Goal: Task Accomplishment & Management: Use online tool/utility

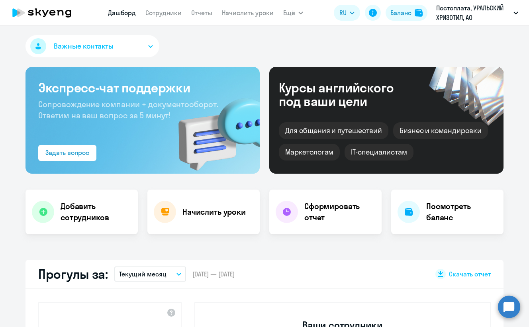
select select "30"
click at [162, 13] on link "Сотрудники" at bounding box center [163, 13] width 36 height 8
select select "30"
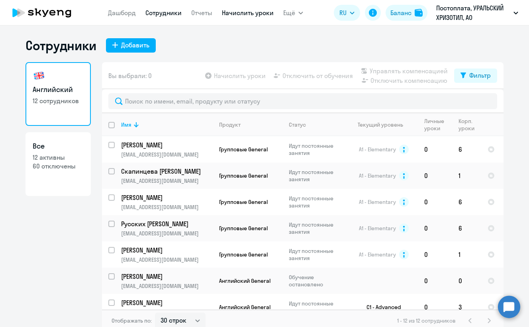
click at [245, 12] on link "Начислить уроки" at bounding box center [248, 13] width 52 height 8
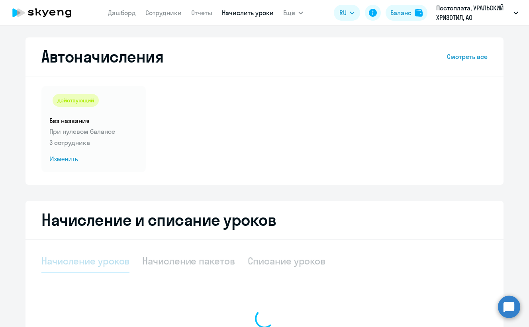
select select "10"
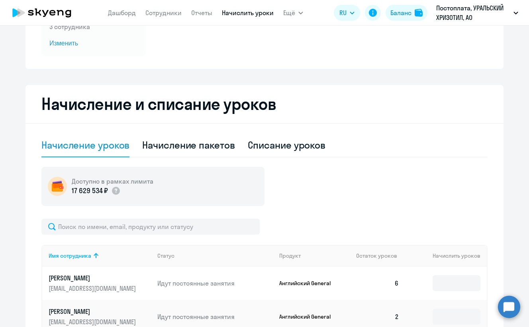
scroll to position [120, 0]
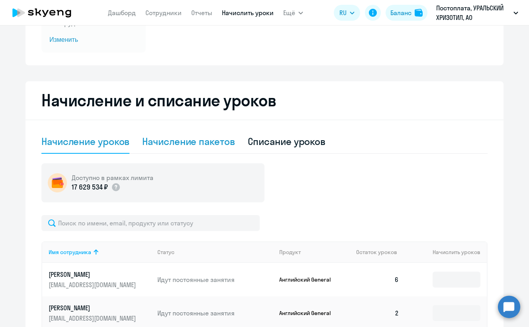
click at [183, 140] on div "Начисление пакетов" at bounding box center [188, 141] width 92 height 13
select select "10"
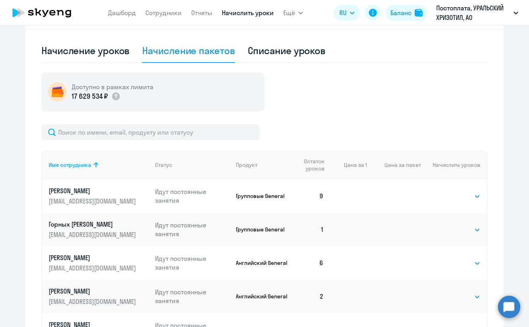
scroll to position [319, 0]
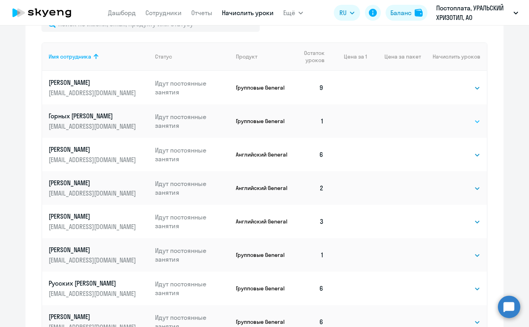
click at [470, 122] on select "Выбрать 1 4 8 16 32 64" at bounding box center [464, 122] width 33 height 10
select select "8"
click at [448, 117] on select "Выбрать 1 4 8 16 32 64" at bounding box center [464, 122] width 33 height 10
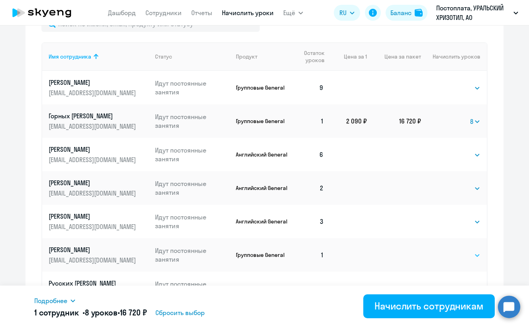
click at [471, 256] on select "Выбрать 1 4 8 16 32 64" at bounding box center [464, 256] width 33 height 10
select select "8"
click at [448, 251] on select "Выбрать 1 4 8 16 32 64" at bounding box center [464, 256] width 33 height 10
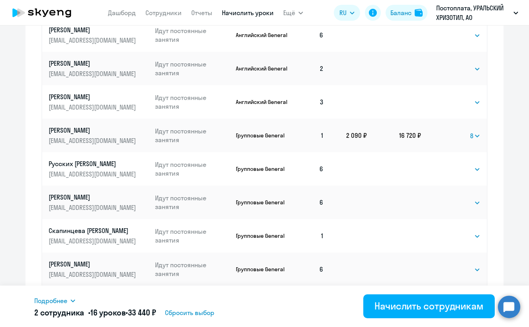
scroll to position [464, 0]
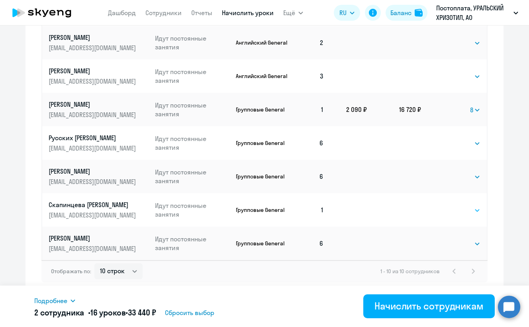
click at [471, 213] on select "Выбрать 1 4 8 16 32 64" at bounding box center [464, 211] width 33 height 10
select select "8"
click at [448, 206] on select "Выбрать 1 4 8 16 32 64" at bounding box center [464, 211] width 33 height 10
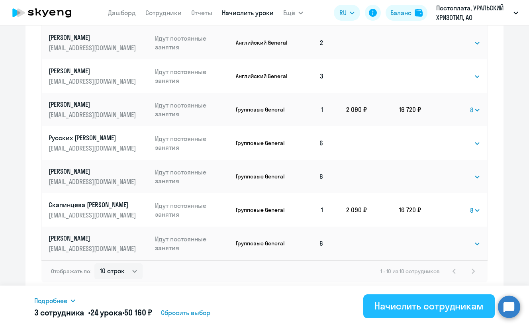
click at [396, 304] on div "Начислить сотрудникам" at bounding box center [429, 306] width 109 height 13
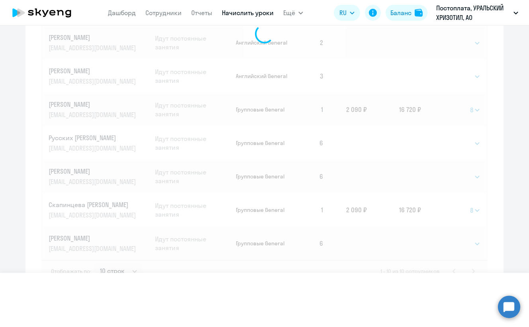
select select
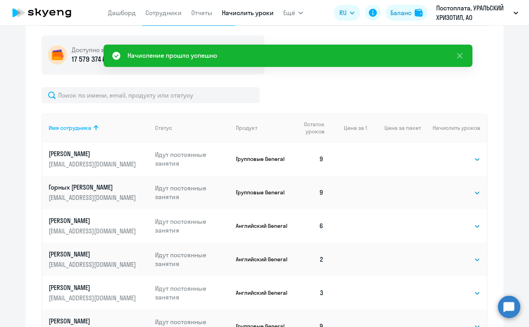
scroll to position [369, 0]
